Goal: Task Accomplishment & Management: Use online tool/utility

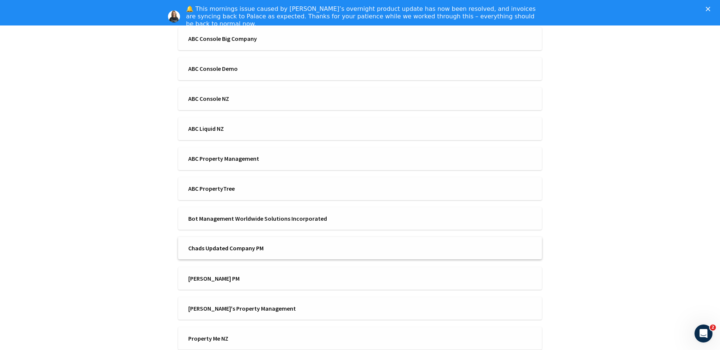
scroll to position [117, 0]
click at [266, 128] on span "ABC Liquid NZ" at bounding box center [271, 130] width 167 height 8
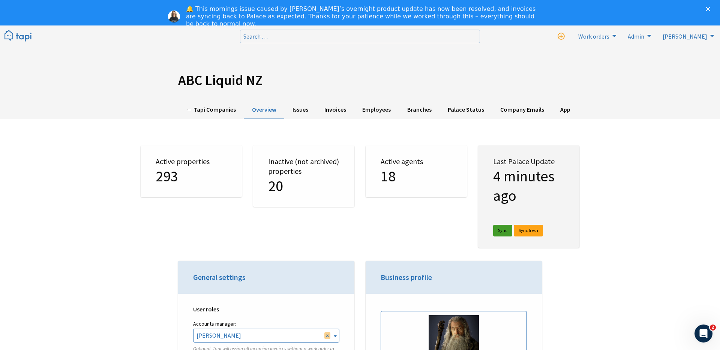
click at [503, 233] on link "Sync" at bounding box center [502, 231] width 19 height 12
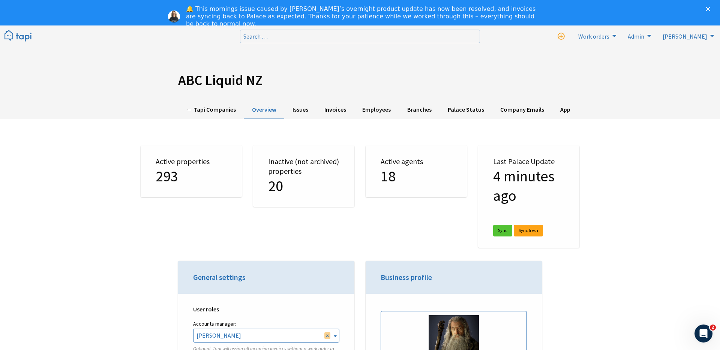
click at [602, 105] on div "← Tapi Companies Overview Issues Invoices Employees Branches Palace Status Comp…" at bounding box center [360, 110] width 720 height 18
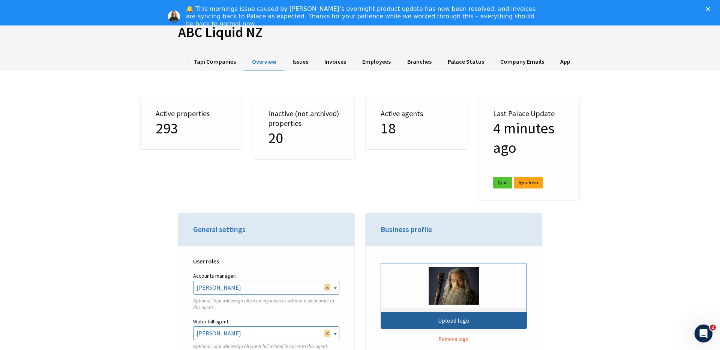
scroll to position [58, 0]
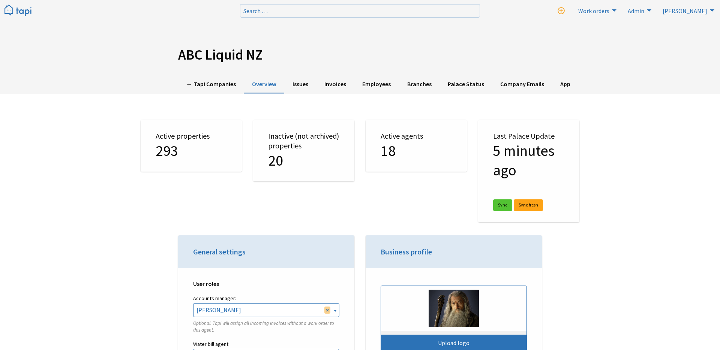
scroll to position [33, 0]
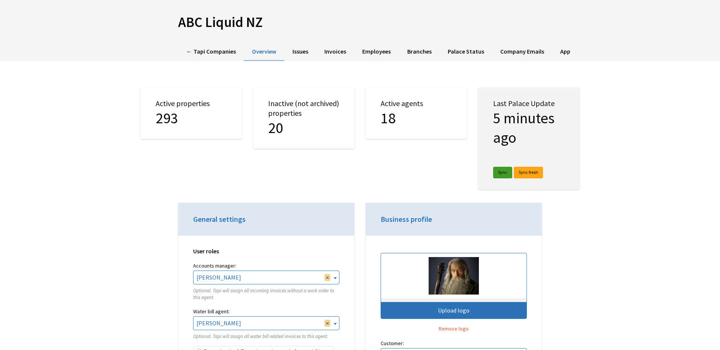
click at [504, 171] on link "Sync" at bounding box center [502, 173] width 19 height 12
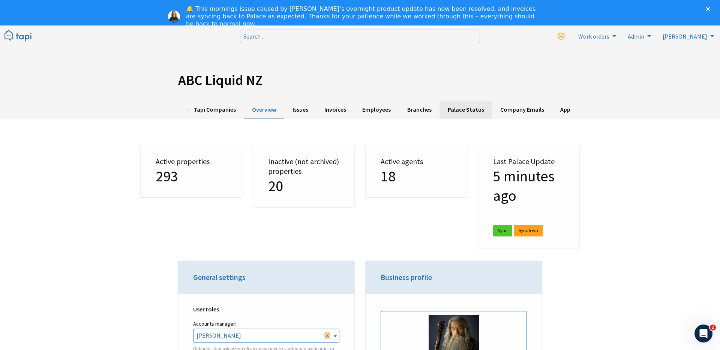
click at [460, 110] on link "Palace Status" at bounding box center [466, 110] width 53 height 18
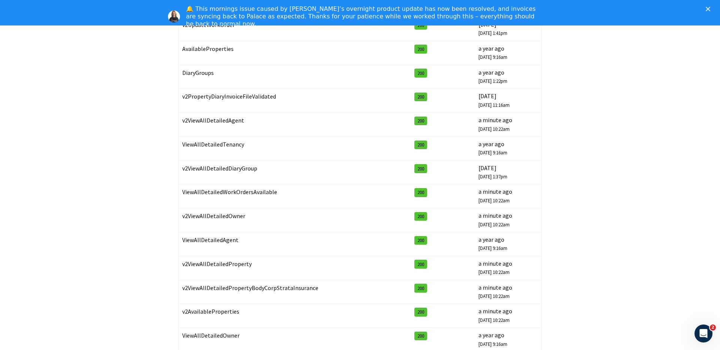
click at [649, 212] on div "ABC Liquid NZ ← Tapi Companies Overview Issues Invoices Employees Branches Pala…" at bounding box center [360, 206] width 720 height 651
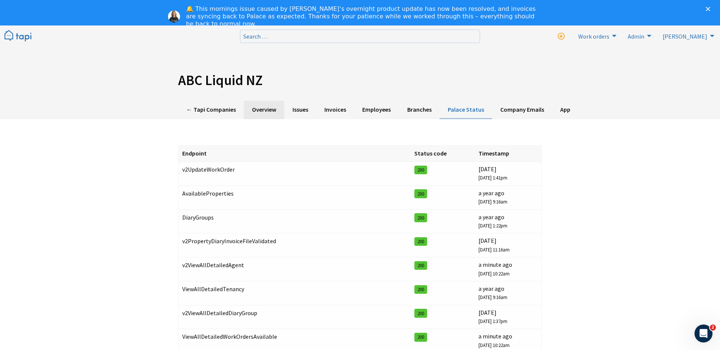
click at [275, 105] on link "Overview" at bounding box center [264, 110] width 41 height 18
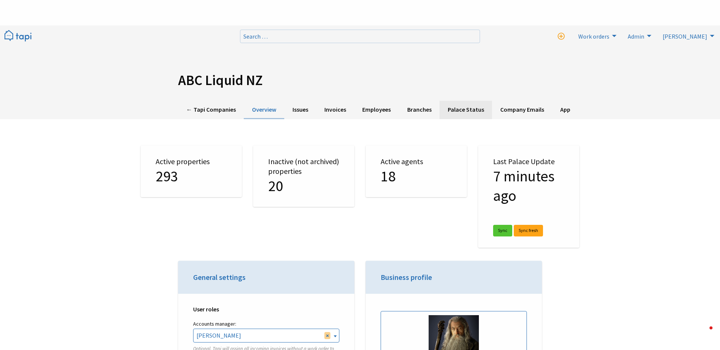
click at [464, 101] on link "Palace Status" at bounding box center [466, 110] width 53 height 18
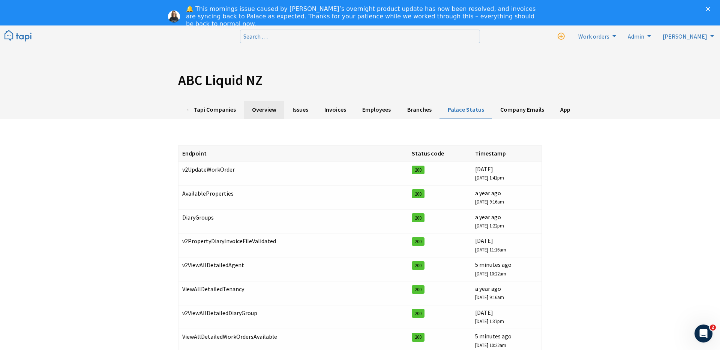
click at [263, 108] on link "Overview" at bounding box center [264, 110] width 41 height 18
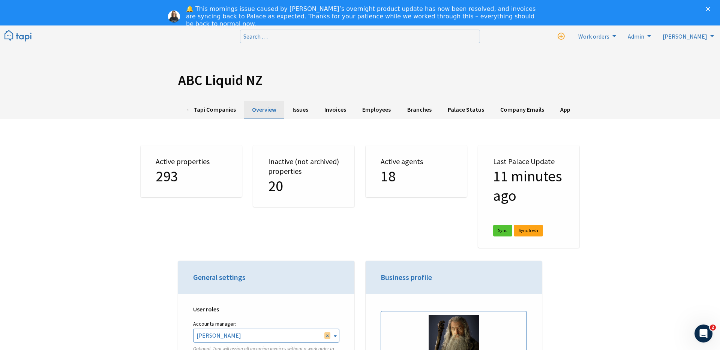
click at [264, 106] on link "Overview" at bounding box center [264, 110] width 41 height 18
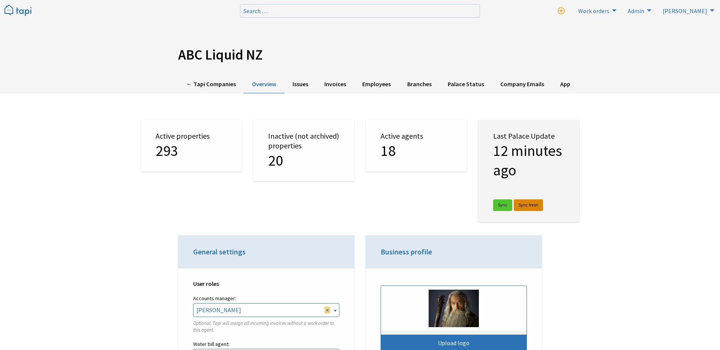
click at [526, 206] on link "Sync fresh" at bounding box center [528, 206] width 29 height 12
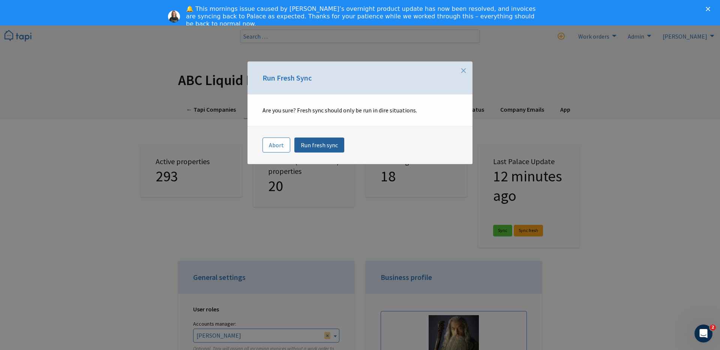
click at [315, 149] on link "Run fresh sync" at bounding box center [320, 145] width 50 height 15
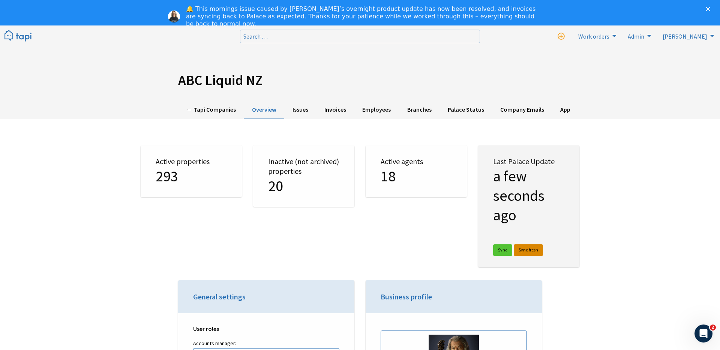
click at [528, 248] on link "Sync fresh" at bounding box center [528, 251] width 29 height 12
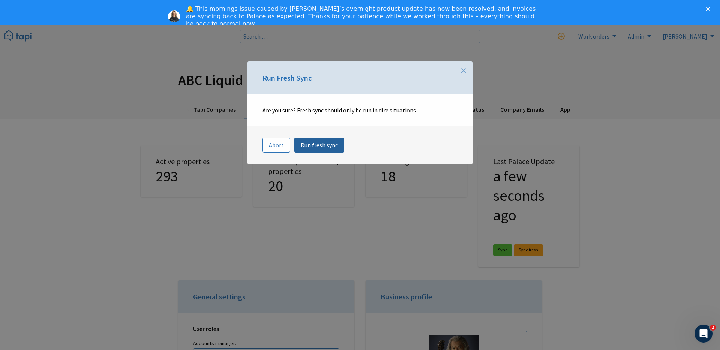
click at [310, 146] on link "Run fresh sync" at bounding box center [320, 145] width 50 height 15
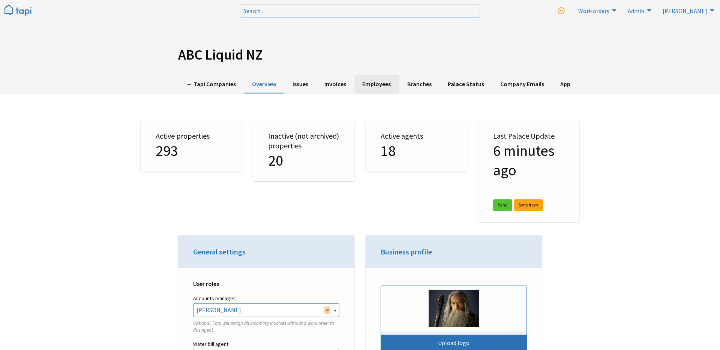
click at [373, 85] on link "Employees" at bounding box center [377, 84] width 45 height 18
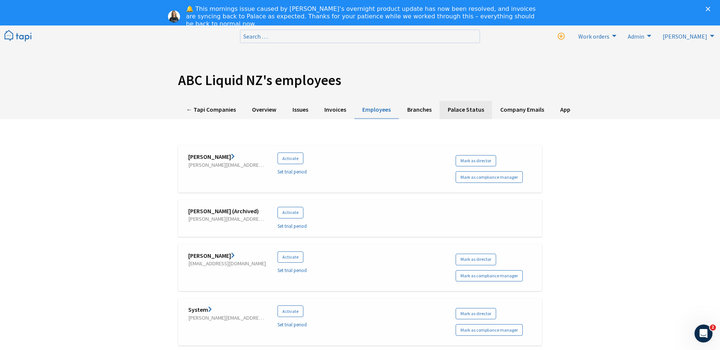
click at [454, 111] on link "Palace Status" at bounding box center [466, 110] width 53 height 18
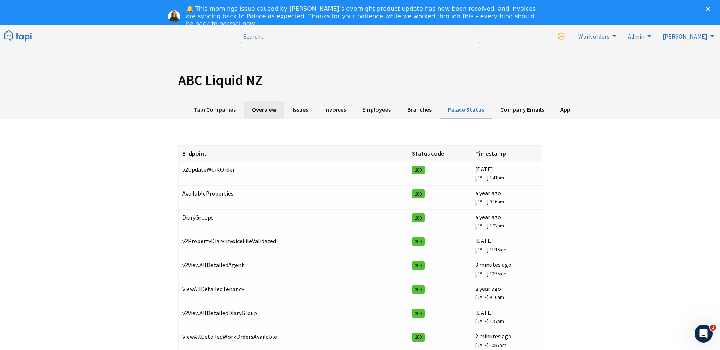
click at [271, 111] on link "Overview" at bounding box center [264, 110] width 41 height 18
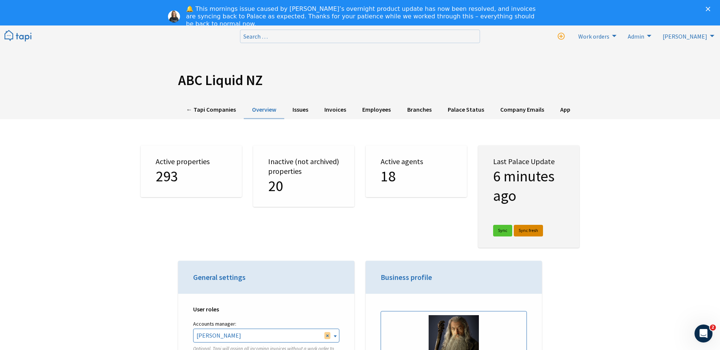
click at [526, 232] on link "Sync fresh" at bounding box center [528, 231] width 29 height 12
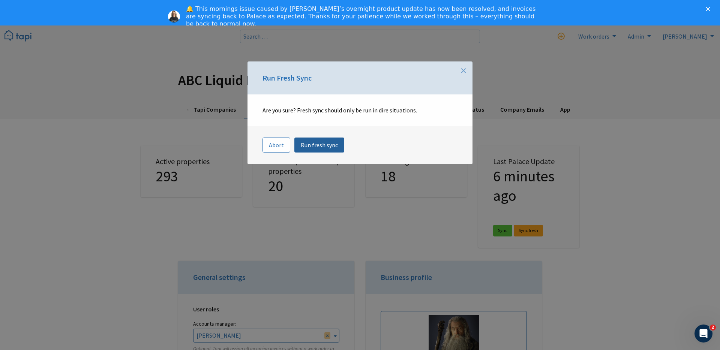
click at [328, 147] on link "Run fresh sync" at bounding box center [320, 145] width 50 height 15
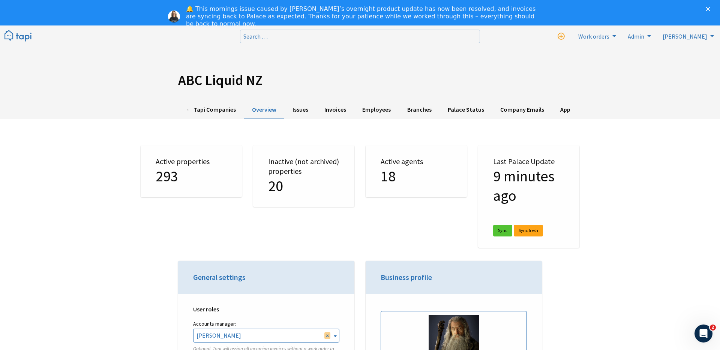
click at [709, 9] on polygon "Close" at bounding box center [708, 9] width 5 height 5
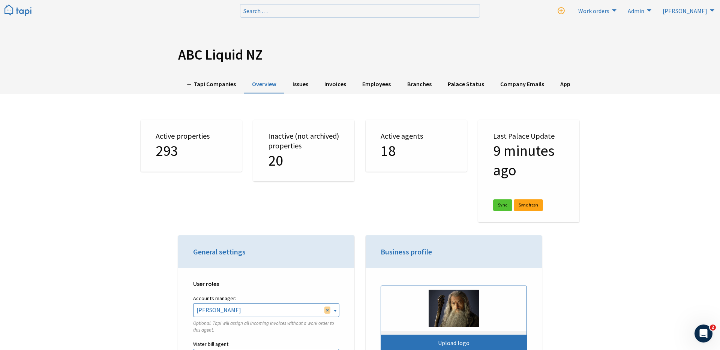
click at [463, 81] on link "Palace Status" at bounding box center [466, 84] width 53 height 18
